Goal: Task Accomplishment & Management: Manage account settings

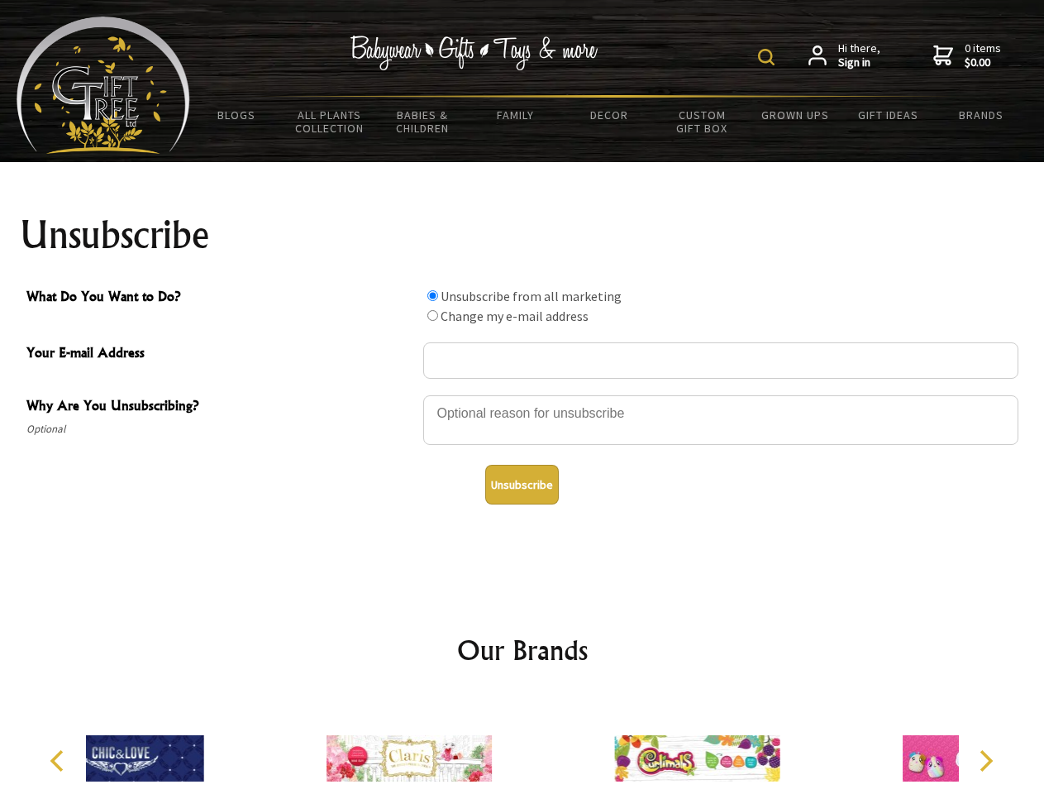
click at [769, 57] on img at bounding box center [766, 57] width 17 height 17
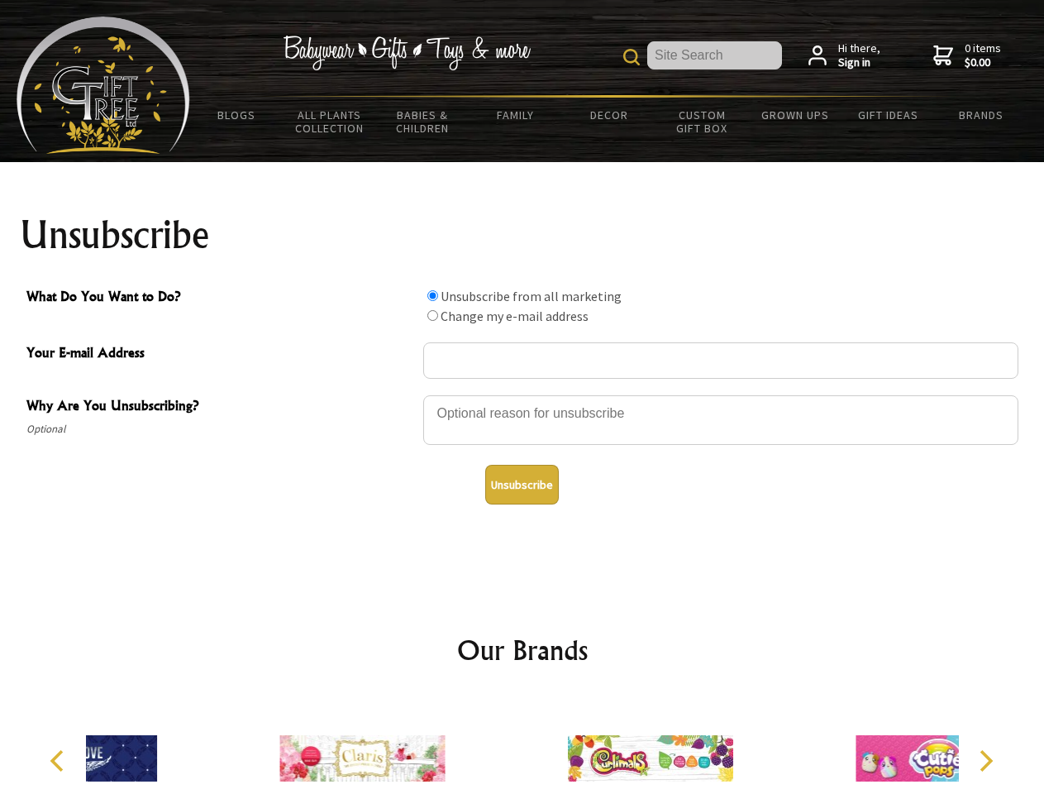
click at [522, 394] on div at bounding box center [720, 422] width 595 height 58
click at [432, 295] on input "What Do You Want to Do?" at bounding box center [432, 295] width 11 height 11
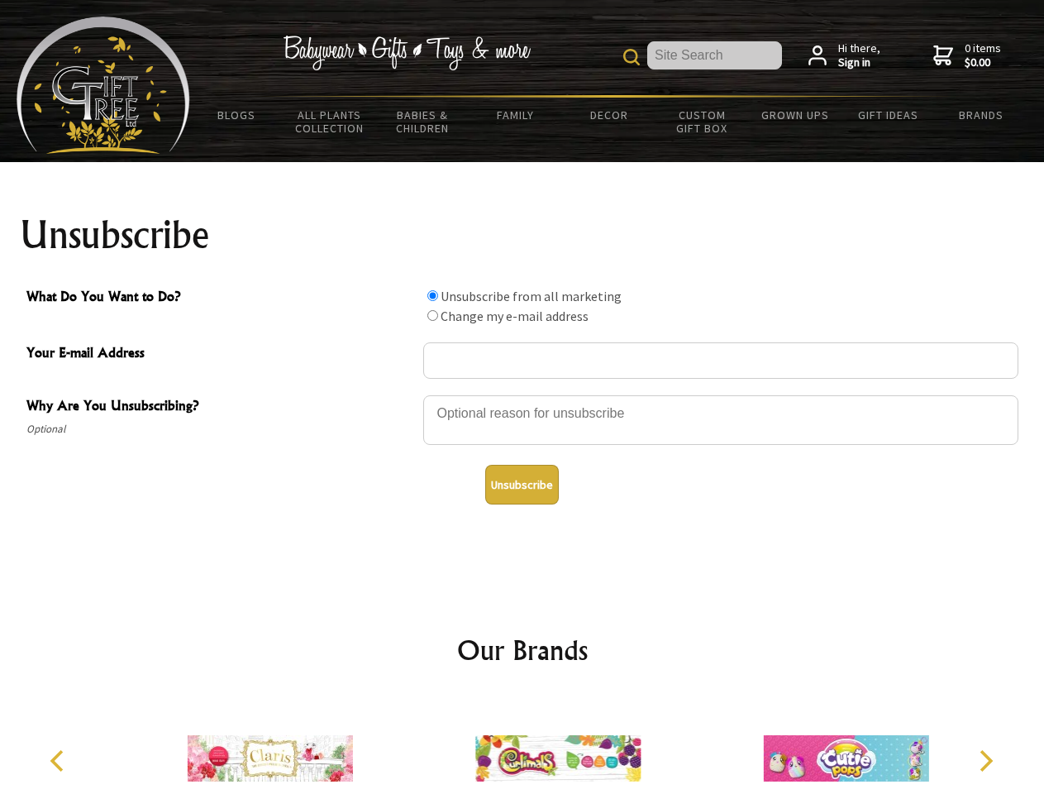
click at [432, 315] on input "What Do You Want to Do?" at bounding box center [432, 315] width 11 height 11
radio input "true"
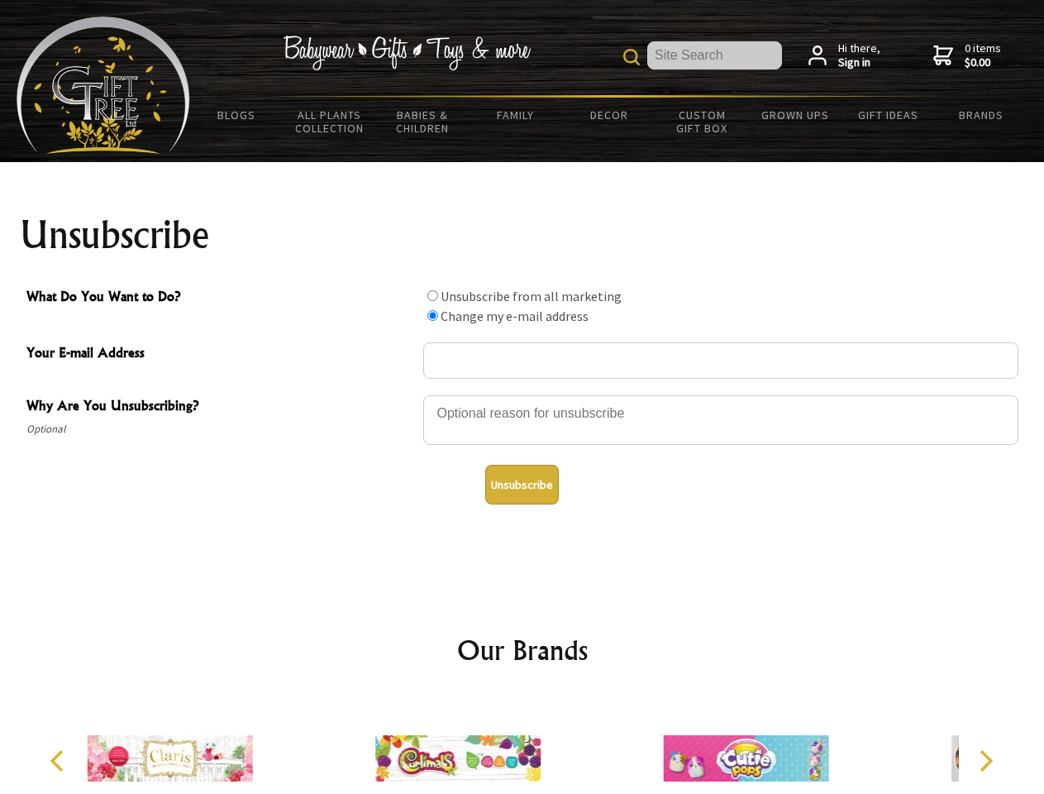
click at [522, 484] on button "Unsubscribe" at bounding box center [522, 485] width 74 height 40
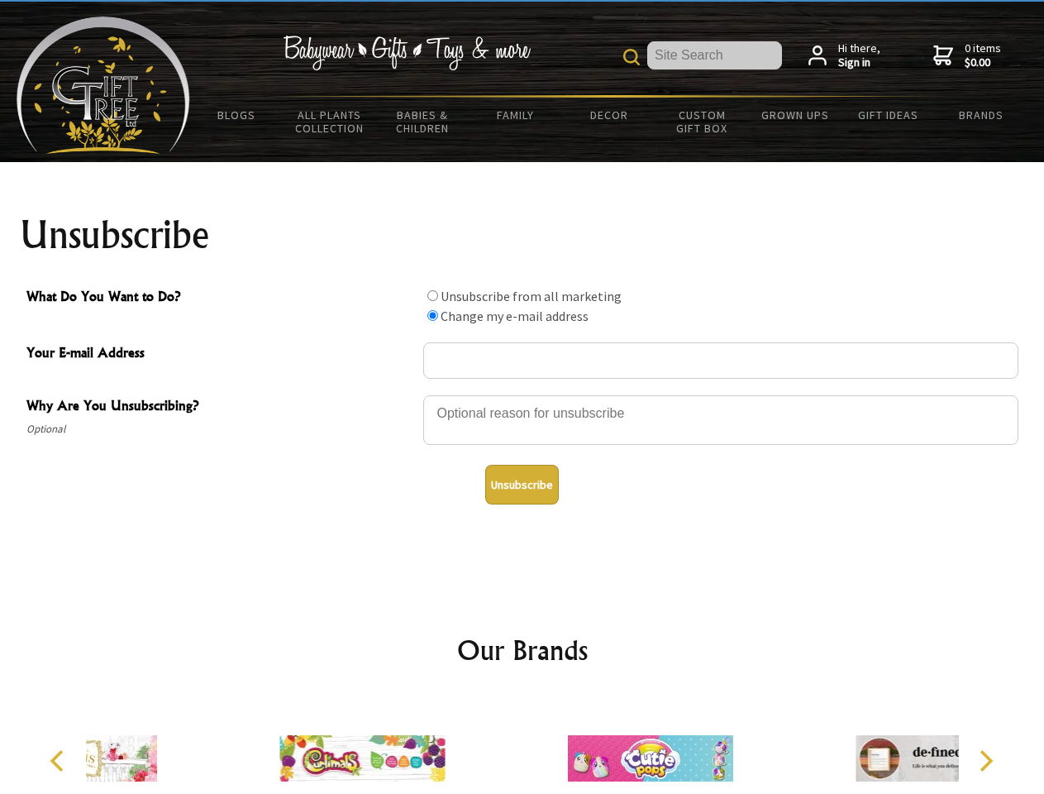
click at [522, 745] on div at bounding box center [651, 760] width 288 height 129
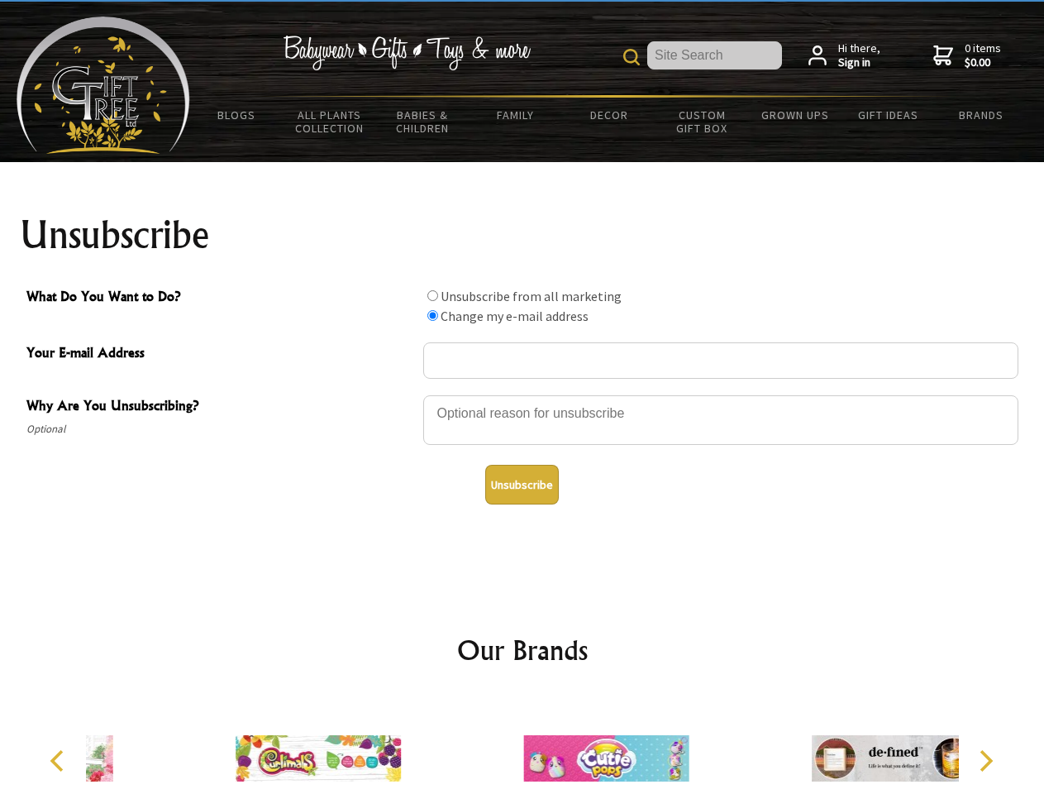
click at [60, 761] on icon "Previous" at bounding box center [58, 760] width 21 height 21
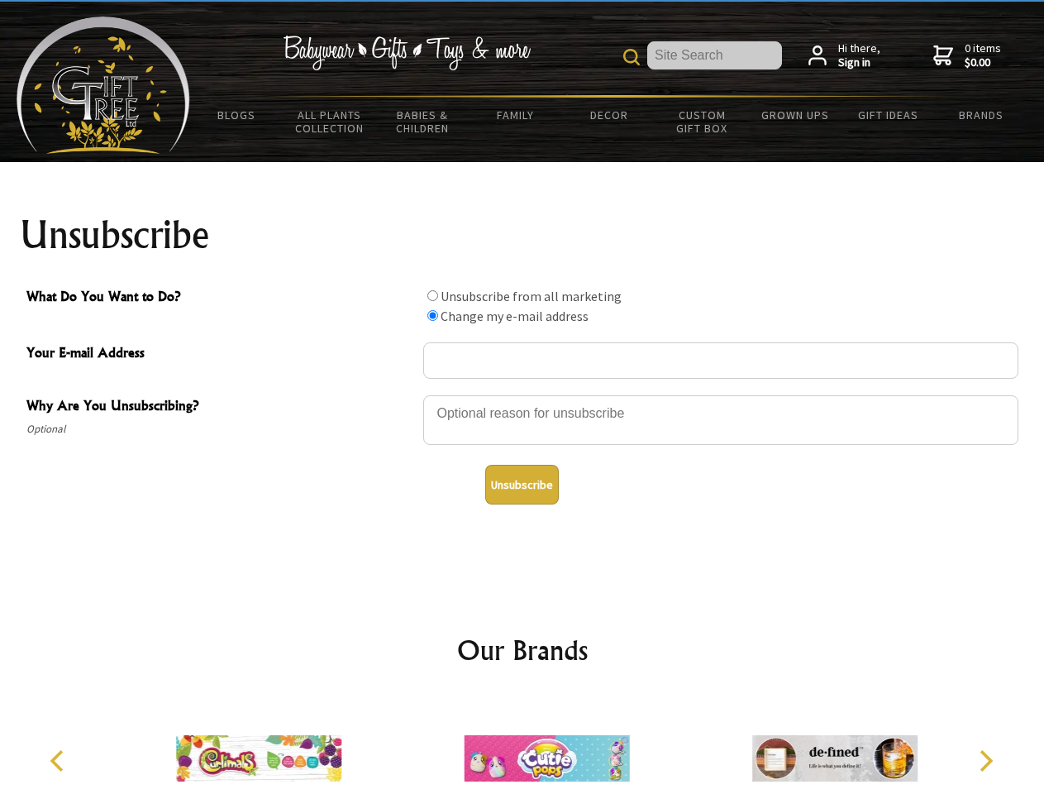
click at [985, 761] on icon "Next" at bounding box center [984, 760] width 21 height 21
